Goal: Task Accomplishment & Management: Use online tool/utility

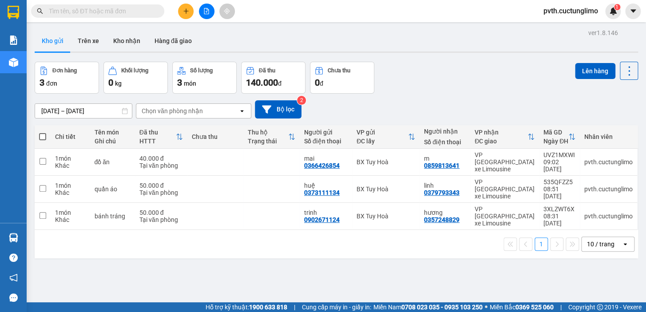
click at [42, 137] on span at bounding box center [42, 136] width 7 height 7
click at [43, 132] on input "checkbox" at bounding box center [43, 132] width 0 height 0
checkbox input "true"
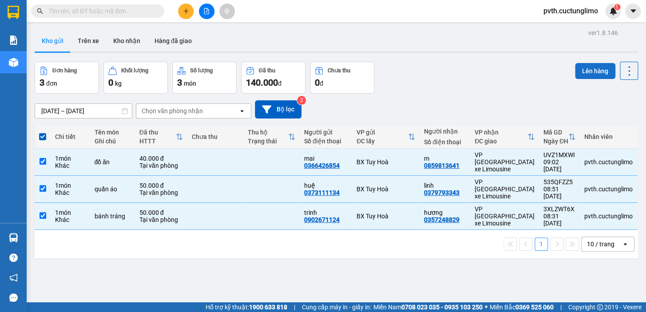
click at [587, 74] on button "Lên hàng" at bounding box center [595, 71] width 40 height 16
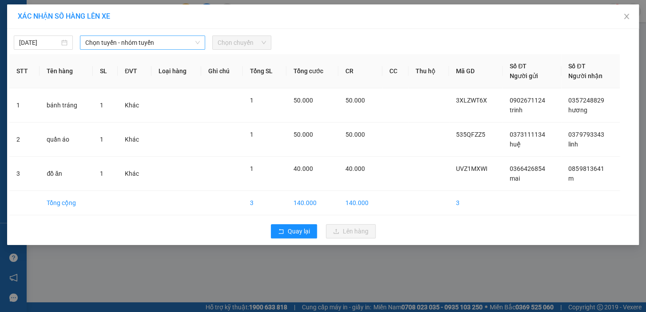
click at [161, 42] on span "Chọn tuyến - nhóm tuyến" at bounding box center [142, 42] width 115 height 13
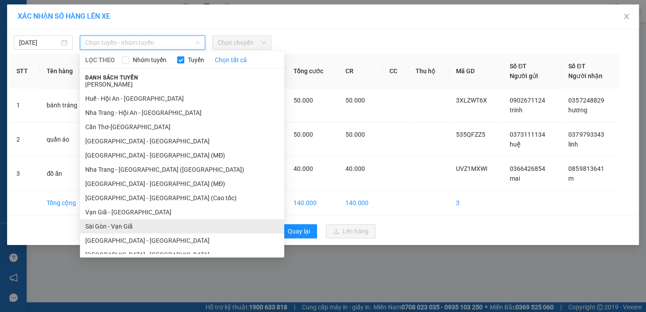
scroll to position [198, 0]
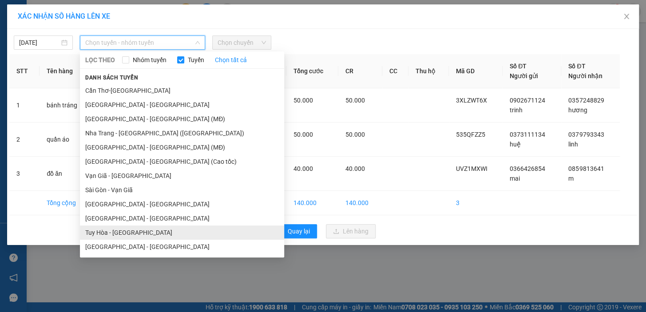
click at [138, 232] on li "Tuy Hòa - [GEOGRAPHIC_DATA]" at bounding box center [182, 233] width 204 height 14
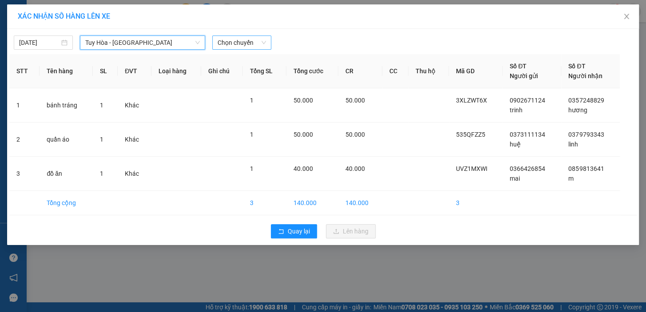
click at [229, 41] on span "Chọn chuyến" at bounding box center [242, 42] width 48 height 13
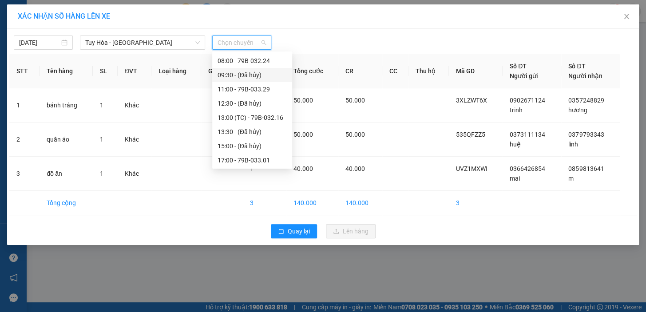
scroll to position [0, 0]
click at [263, 119] on div "11:00 - 79B-033.29" at bounding box center [252, 117] width 69 height 10
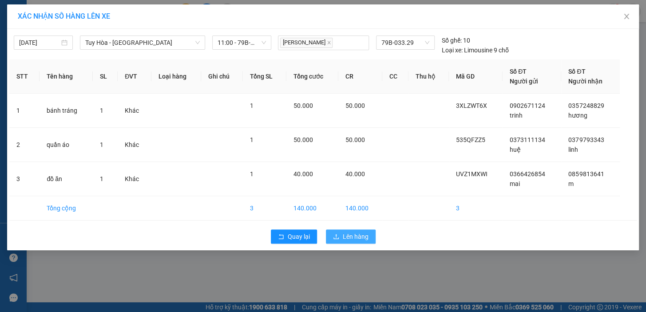
click at [333, 239] on icon "upload" at bounding box center [336, 237] width 6 height 6
